Goal: Browse casually: Explore the website without a specific task or goal

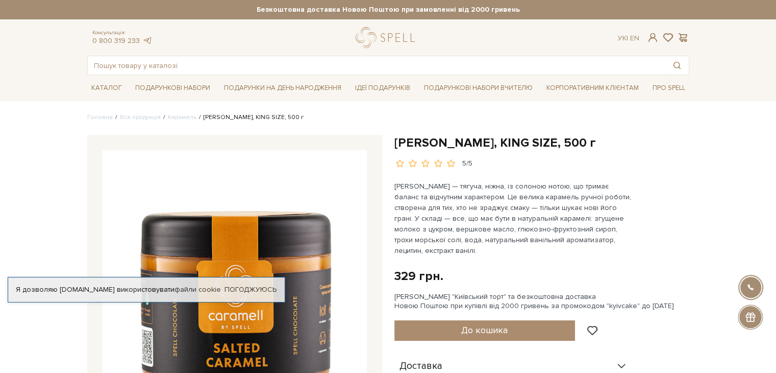
drag, startPoint x: 395, startPoint y: 142, endPoint x: 598, endPoint y: 145, distance: 202.1
click at [598, 145] on h1 "[PERSON_NAME], KING SIZE, 500 г" at bounding box center [541, 143] width 295 height 16
copy h1 "[PERSON_NAME], KING SIZE, 500 г"
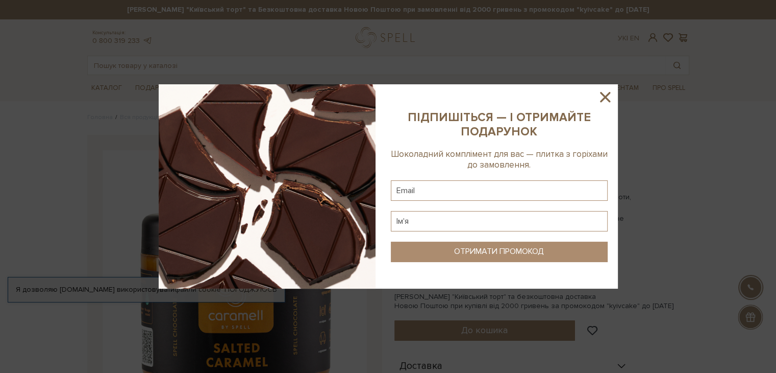
click at [608, 105] on icon at bounding box center [605, 96] width 17 height 17
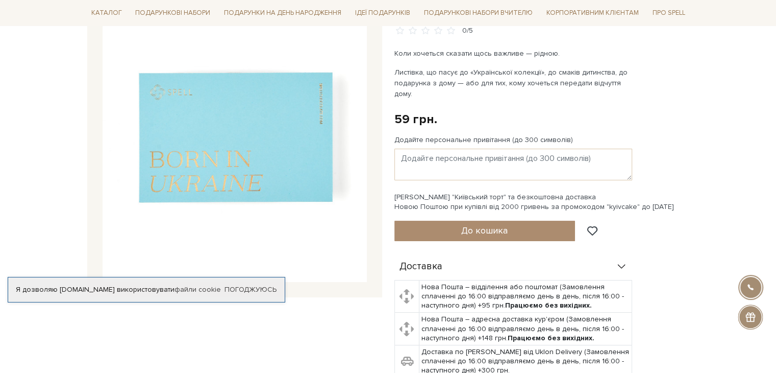
scroll to position [145, 0]
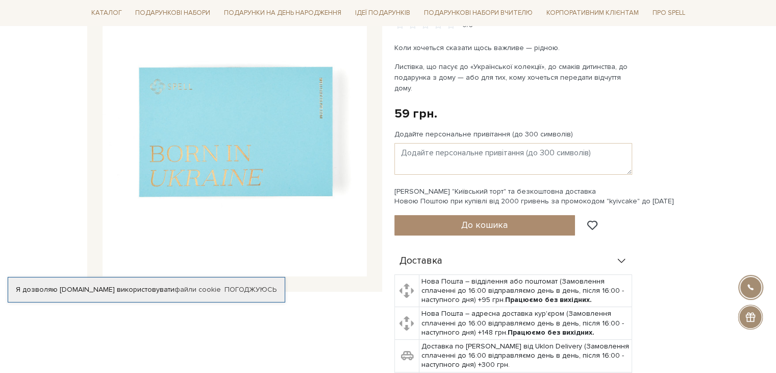
scroll to position [102, 0]
